Goal: Navigation & Orientation: Go to known website

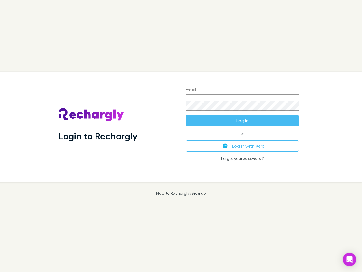
click at [181, 136] on div "Login to Rechargly" at bounding box center [117, 127] width 127 height 110
click at [242, 90] on input "Email" at bounding box center [242, 89] width 113 height 9
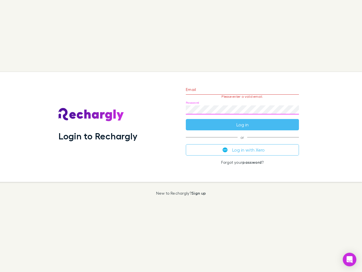
click at [242, 120] on form "Email Please enter a valid email. Password Log in" at bounding box center [242, 105] width 113 height 49
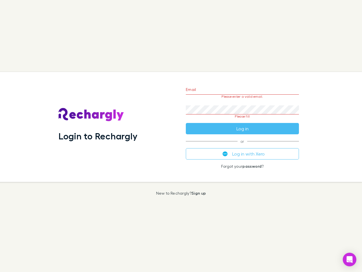
click at [242, 146] on div "Email Please enter a valid email. Password Please fill Log in or Log in with Xe…" at bounding box center [242, 127] width 122 height 110
click at [350, 259] on icon "Open Intercom Messenger" at bounding box center [350, 259] width 6 height 7
